Goal: Information Seeking & Learning: Check status

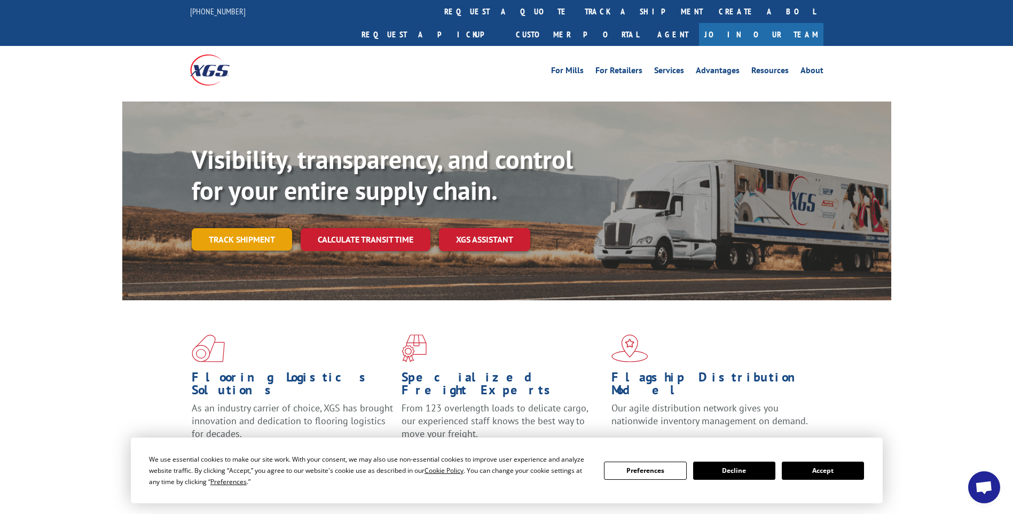
click at [247, 228] on link "Track shipment" at bounding box center [242, 239] width 100 height 22
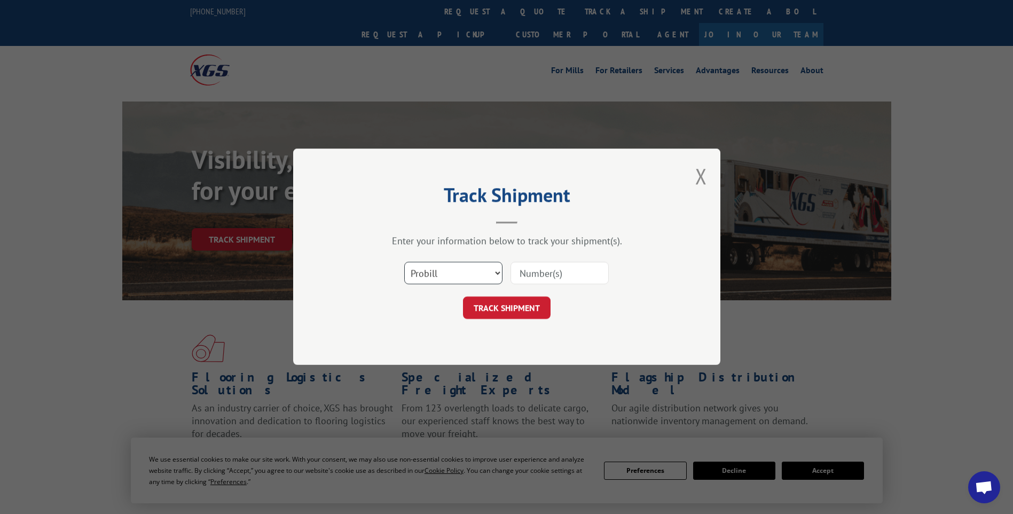
click at [489, 271] on select "Select category... Probill BOL PO" at bounding box center [453, 273] width 98 height 22
select select "bol"
click at [404, 262] on select "Select category... Probill BOL PO" at bounding box center [453, 273] width 98 height 22
click at [570, 275] on input at bounding box center [559, 273] width 98 height 22
paste input "3371906"
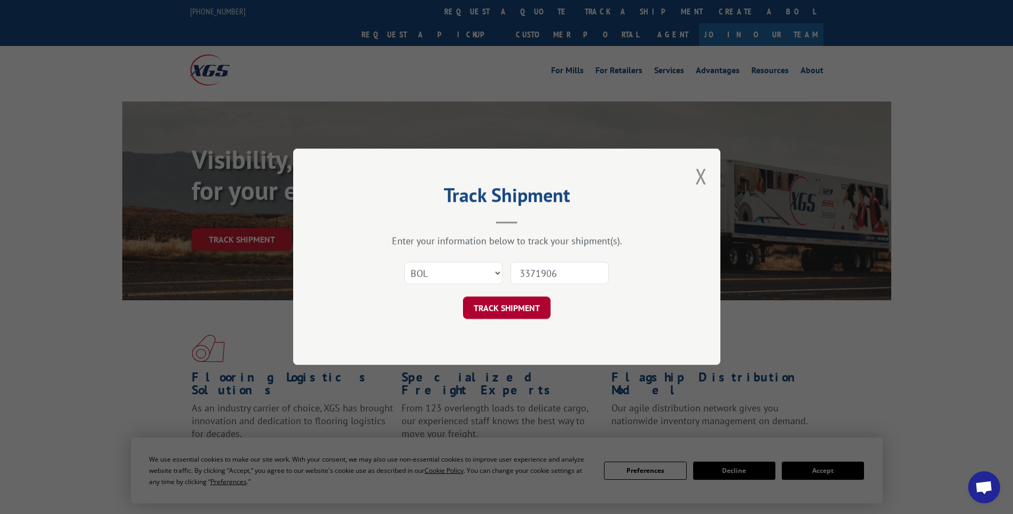
type input "3371906"
click at [508, 304] on button "TRACK SHIPMENT" at bounding box center [507, 308] width 88 height 22
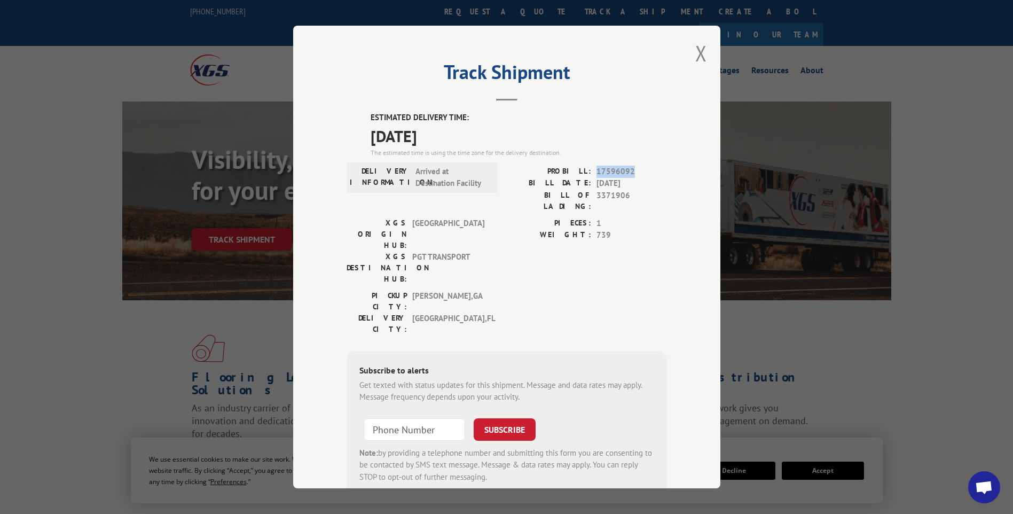
drag, startPoint x: 590, startPoint y: 169, endPoint x: 629, endPoint y: 168, distance: 39.0
click at [629, 168] on div "PROBILL: 17596092" at bounding box center [587, 172] width 160 height 12
drag, startPoint x: 629, startPoint y: 168, endPoint x: 625, endPoint y: 195, distance: 27.6
click at [625, 195] on div "BILL OF LADING: 3371906" at bounding box center [587, 201] width 160 height 22
copy span "3371906"
